Goal: Navigation & Orientation: Find specific page/section

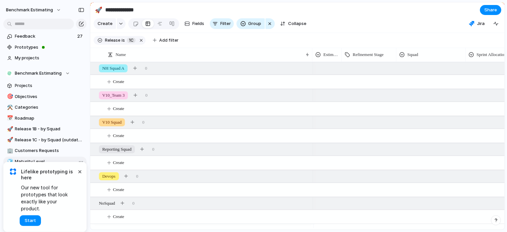
scroll to position [10, 0]
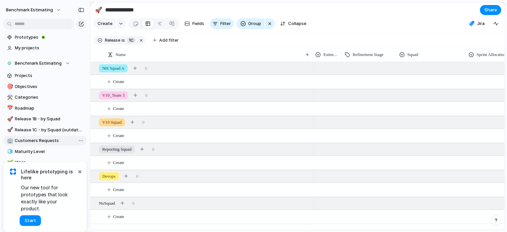
click at [37, 140] on span "Customers Requests" at bounding box center [49, 140] width 69 height 7
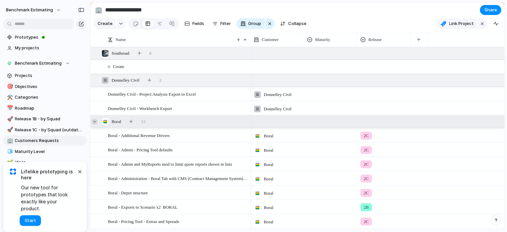
click at [95, 125] on div at bounding box center [95, 122] width 6 height 6
